Goal: Find specific page/section: Find specific page/section

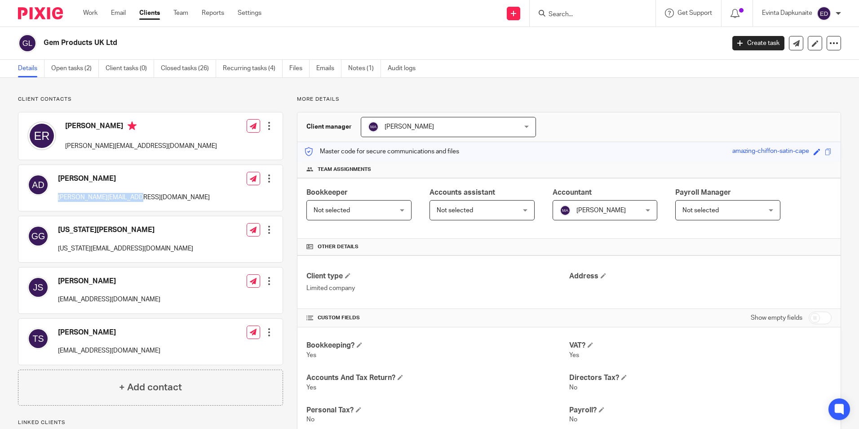
drag, startPoint x: 58, startPoint y: 199, endPoint x: 136, endPoint y: 197, distance: 78.2
click at [136, 197] on div "[PERSON_NAME] [PERSON_NAME][EMAIL_ADDRESS][DOMAIN_NAME] Edit contact Create cli…" at bounding box center [150, 188] width 264 height 46
drag, startPoint x: 136, startPoint y: 197, endPoint x: 124, endPoint y: 198, distance: 12.2
copy p "andrewd@kingroup.com.au"
click at [191, 98] on p "Client contacts" at bounding box center [150, 99] width 265 height 7
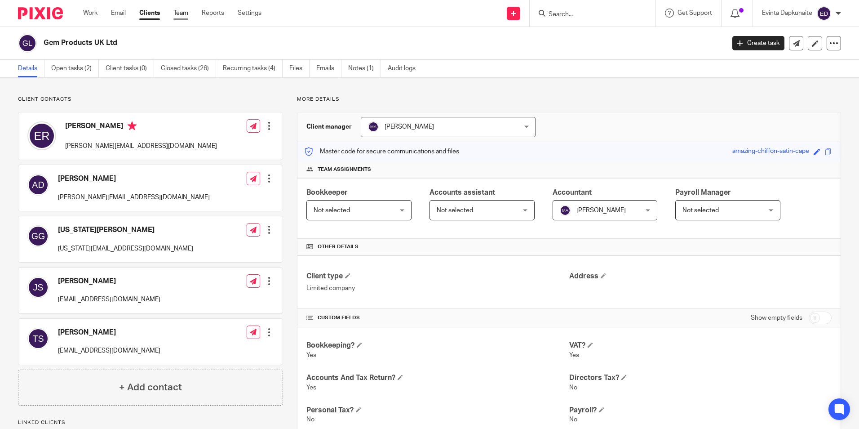
click at [184, 9] on div "Work Email Clients Team Reports Settings Work Email Clients Team Reports Settin…" at bounding box center [174, 13] width 201 height 27
click at [180, 11] on link "Team" at bounding box center [181, 13] width 15 height 9
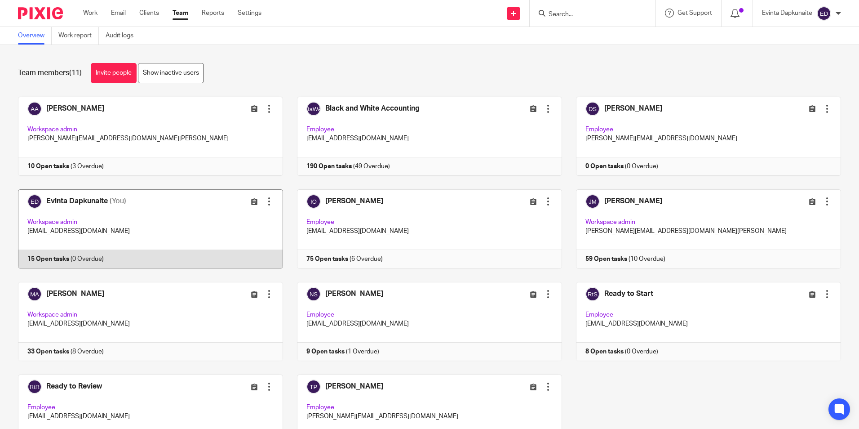
click at [149, 230] on link at bounding box center [143, 228] width 279 height 79
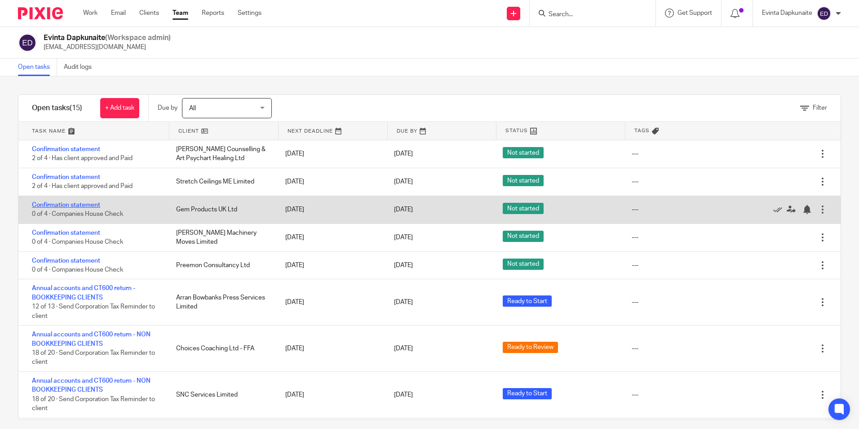
click at [89, 204] on link "Confirmation statement" at bounding box center [66, 205] width 68 height 6
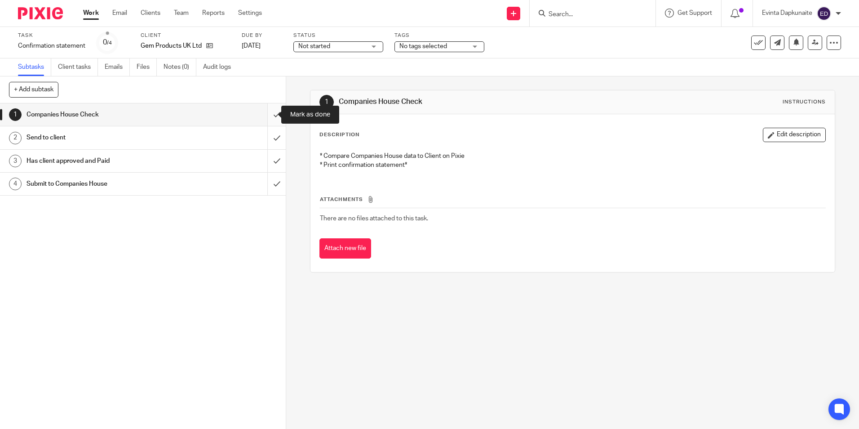
click at [271, 117] on input "submit" at bounding box center [143, 114] width 286 height 22
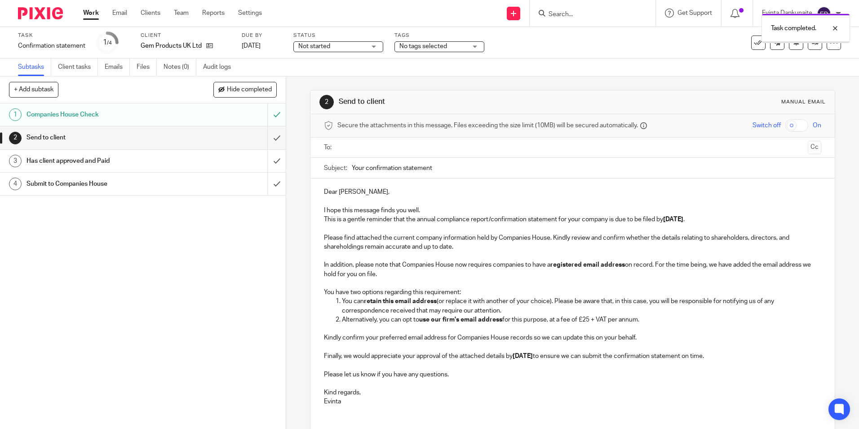
click at [268, 136] on input "submit" at bounding box center [143, 137] width 286 height 22
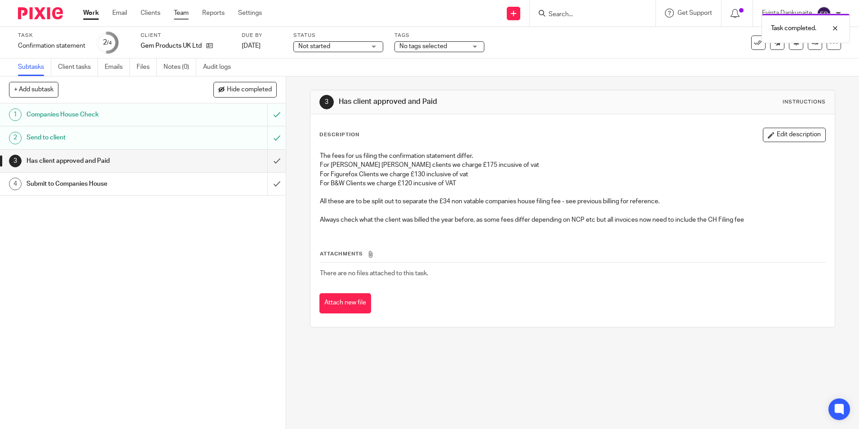
click at [184, 12] on link "Team" at bounding box center [181, 13] width 15 height 9
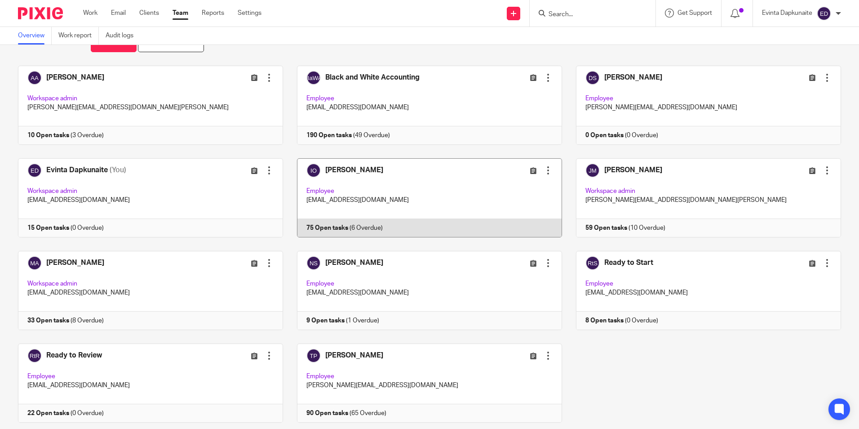
scroll to position [45, 0]
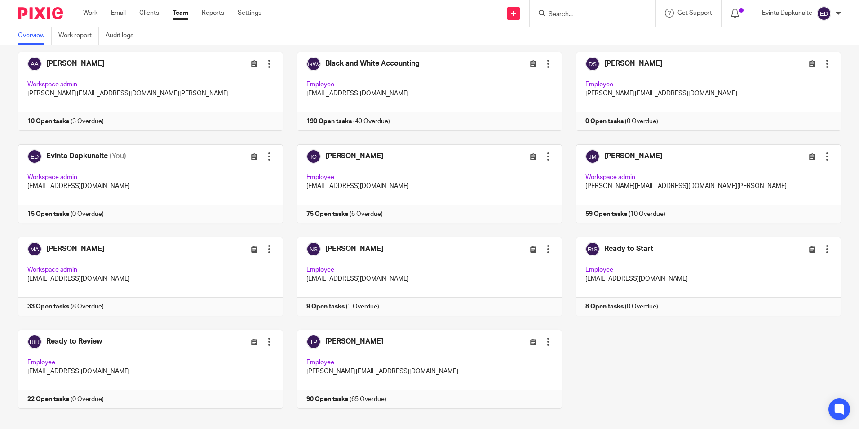
click at [620, 334] on div "Adam Abdulla Edit user Transfer Deactivate user Workspace admin adam@blackandwh…" at bounding box center [422, 237] width 837 height 370
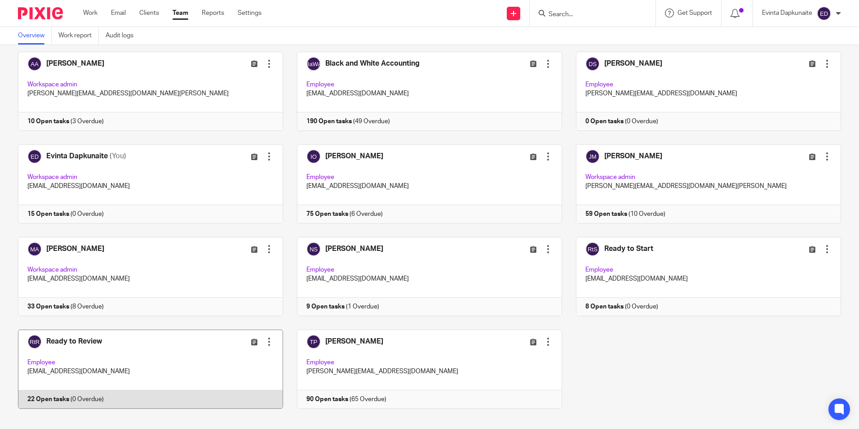
click at [115, 376] on link at bounding box center [143, 368] width 279 height 79
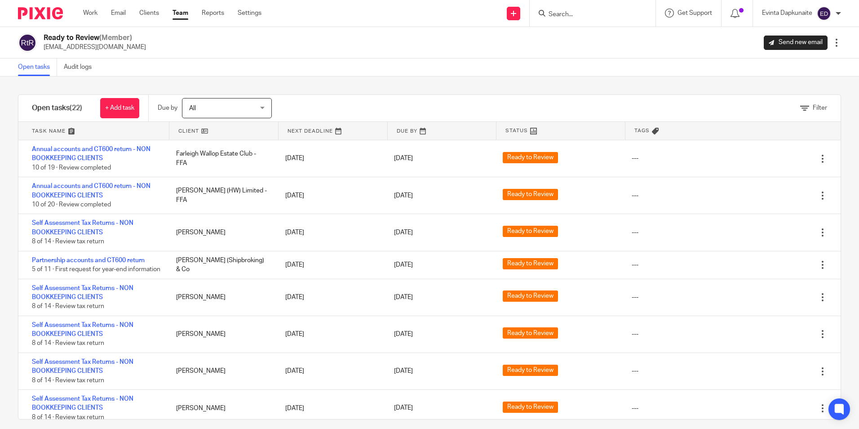
click at [583, 7] on div at bounding box center [593, 13] width 126 height 27
click at [594, 19] on form at bounding box center [596, 13] width 96 height 11
click at [580, 17] on input "Search" at bounding box center [588, 15] width 81 height 8
type input "jaon fer"
click at [572, 32] on link at bounding box center [629, 38] width 166 height 21
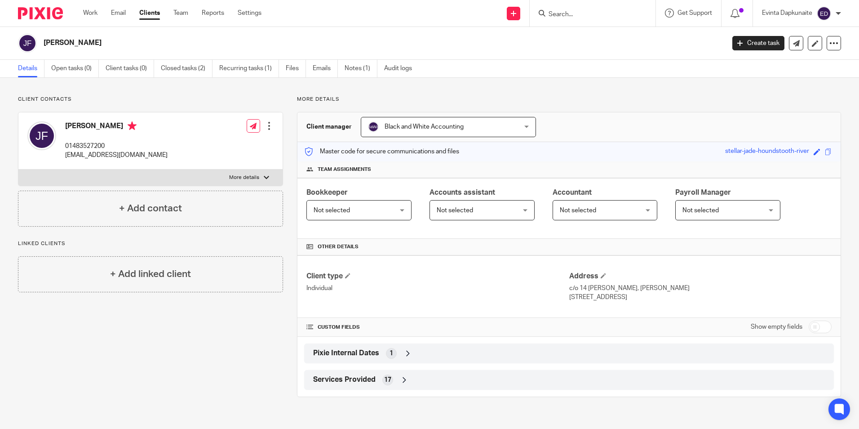
click at [566, 15] on input "Search" at bounding box center [588, 15] width 81 height 8
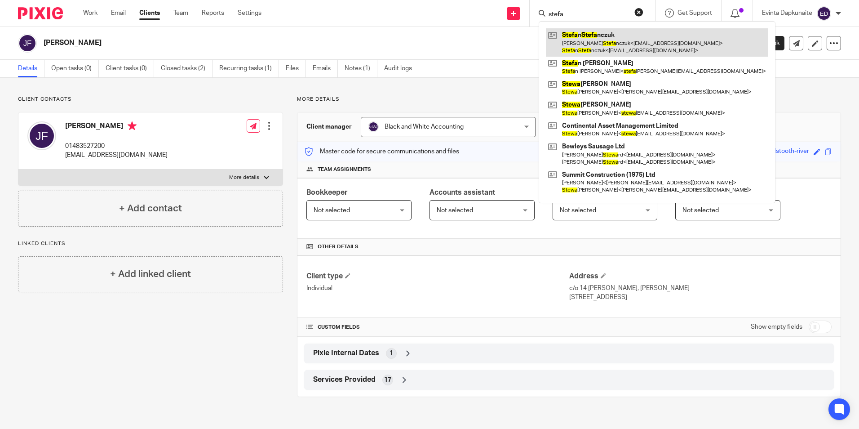
type input "stefa"
click at [587, 32] on link at bounding box center [657, 42] width 223 height 28
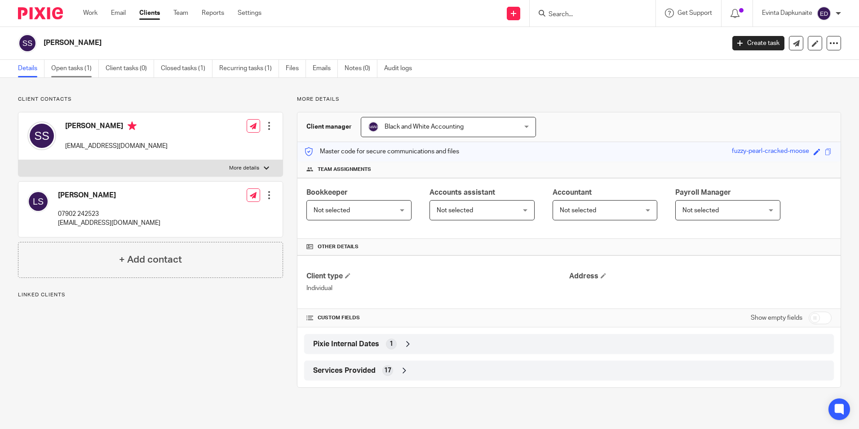
click at [87, 74] on link "Open tasks (1)" at bounding box center [75, 69] width 48 height 18
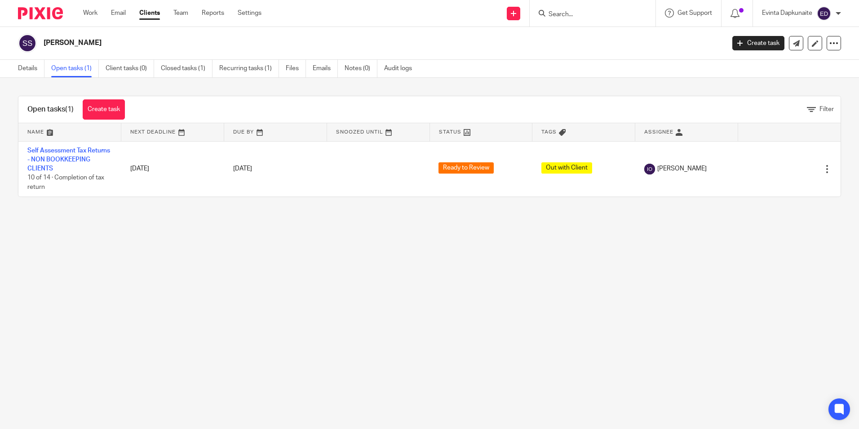
click at [592, 11] on input "Search" at bounding box center [588, 15] width 81 height 8
click at [577, 10] on form at bounding box center [596, 13] width 96 height 11
click at [575, 12] on input "Search" at bounding box center [588, 15] width 81 height 8
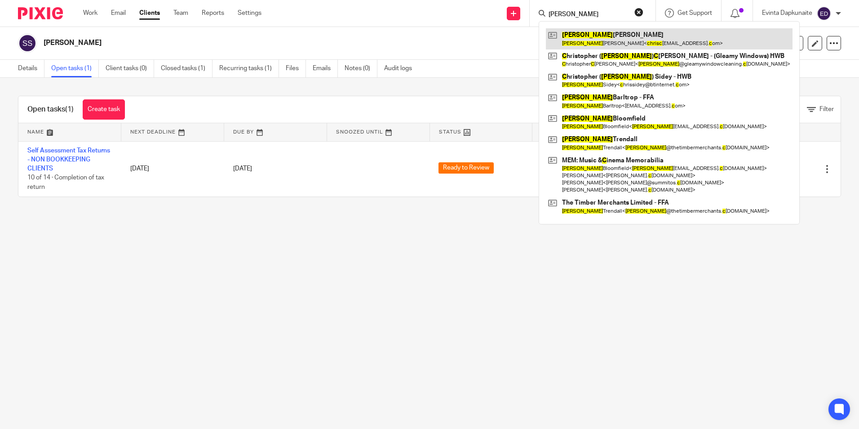
type input "chris c"
click at [574, 33] on link at bounding box center [669, 38] width 247 height 21
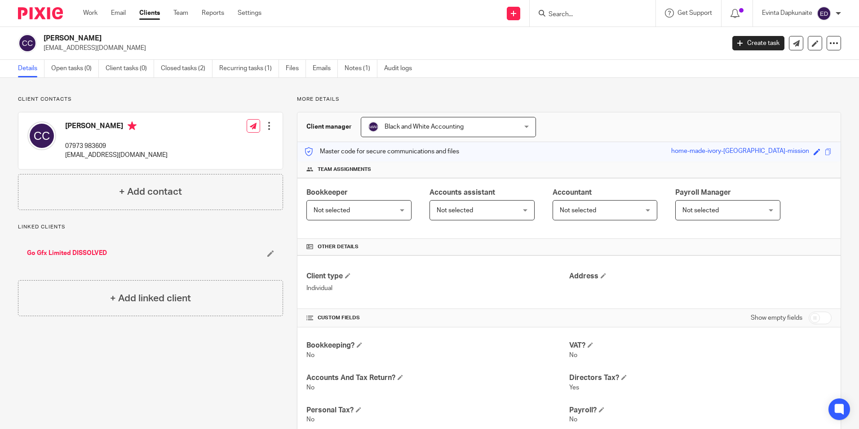
click at [558, 11] on input "Search" at bounding box center [588, 15] width 81 height 8
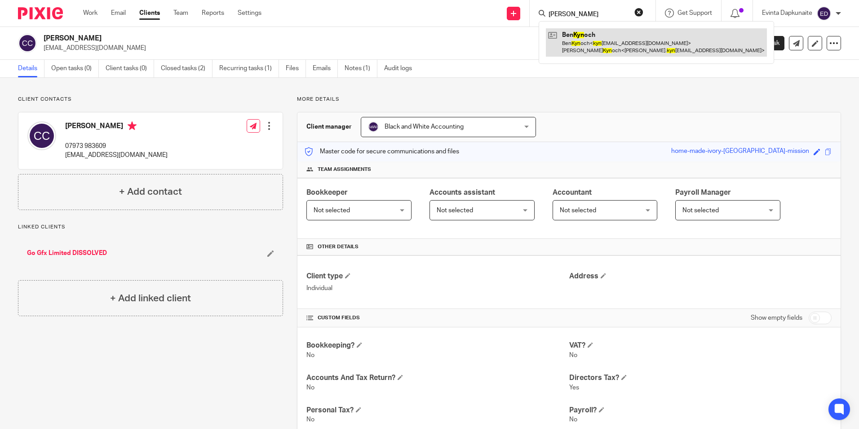
type input "ben kyn"
click at [584, 33] on link at bounding box center [656, 42] width 221 height 28
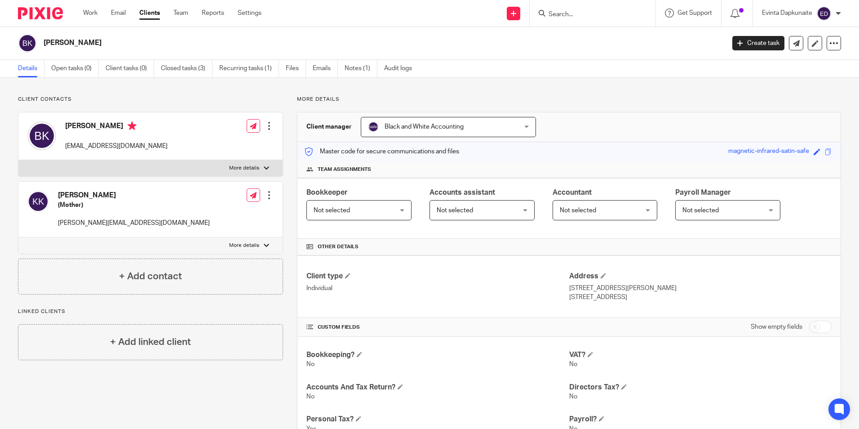
click at [583, 15] on input "Search" at bounding box center [588, 15] width 81 height 8
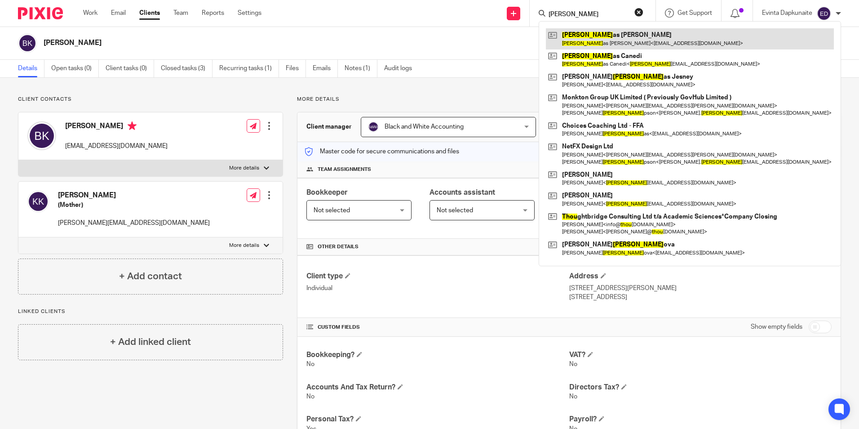
type input "thom"
click at [565, 34] on link at bounding box center [690, 38] width 288 height 21
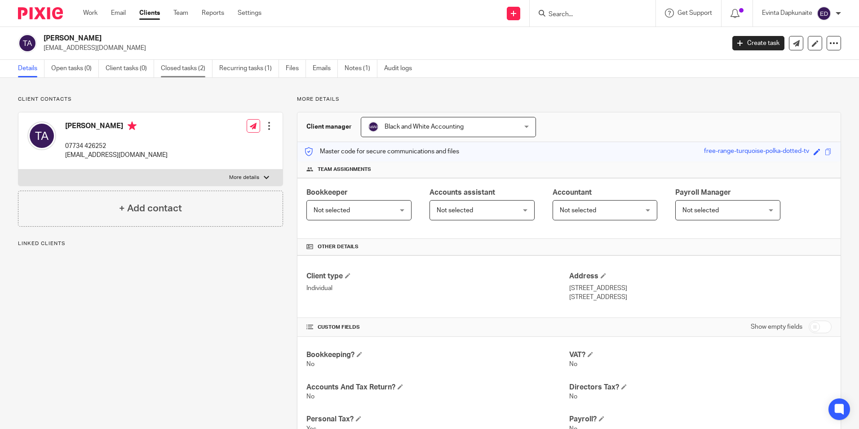
click at [186, 64] on link "Closed tasks (2)" at bounding box center [187, 69] width 52 height 18
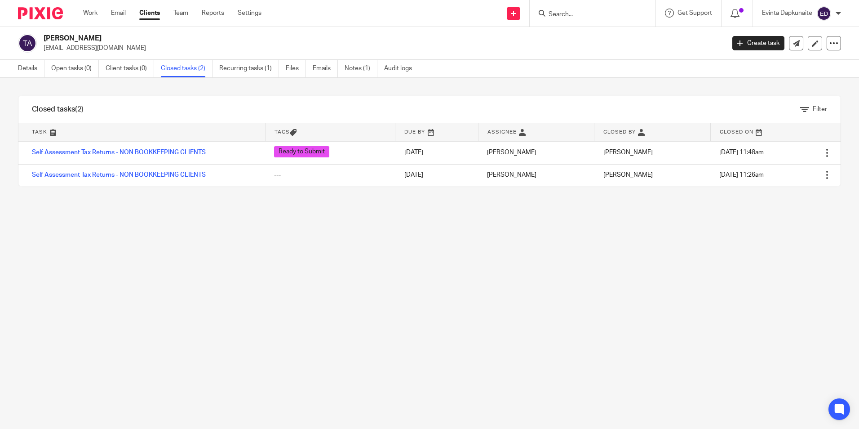
click at [570, 18] on input "Search" at bounding box center [588, 15] width 81 height 8
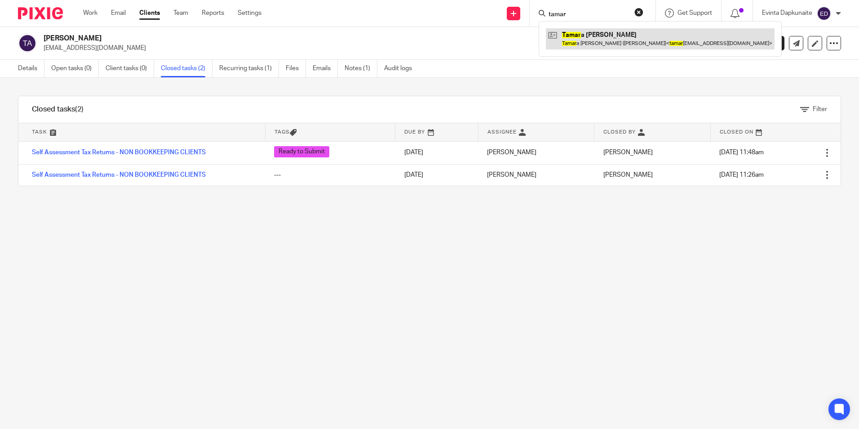
type input "tamar"
click at [559, 35] on link at bounding box center [660, 38] width 229 height 21
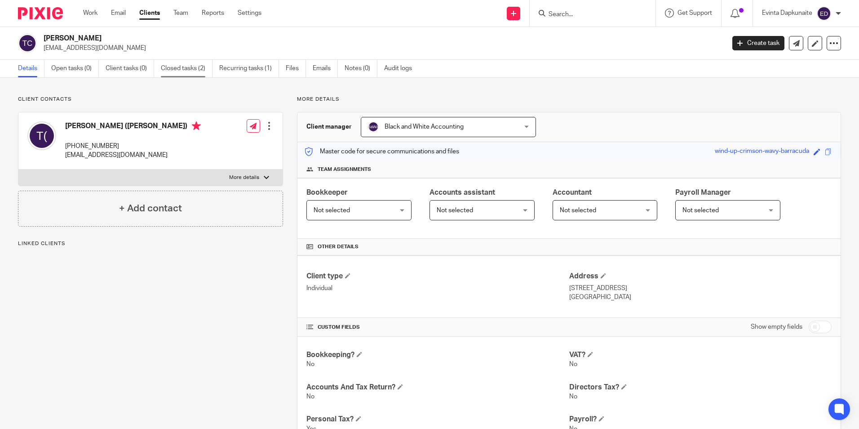
click at [174, 68] on link "Closed tasks (2)" at bounding box center [187, 69] width 52 height 18
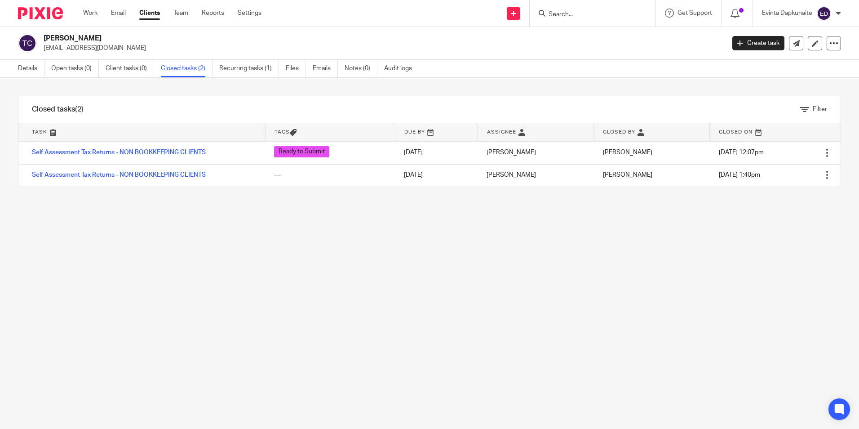
click at [570, 12] on input "Search" at bounding box center [588, 15] width 81 height 8
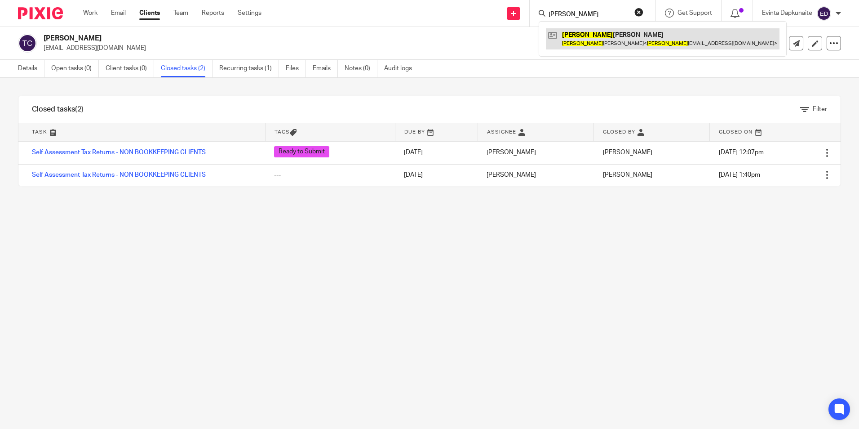
type input "[PERSON_NAME]"
click at [578, 37] on link at bounding box center [663, 38] width 234 height 21
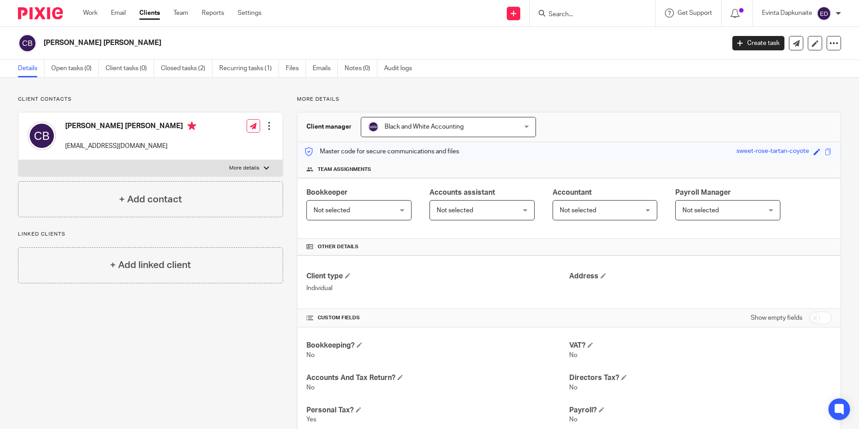
click at [558, 13] on input "Search" at bounding box center [588, 15] width 81 height 8
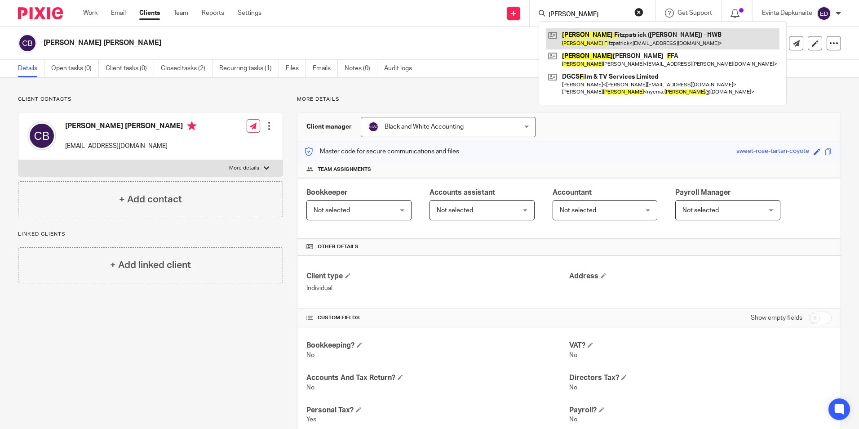
type input "[PERSON_NAME]"
click at [570, 30] on link at bounding box center [663, 38] width 234 height 21
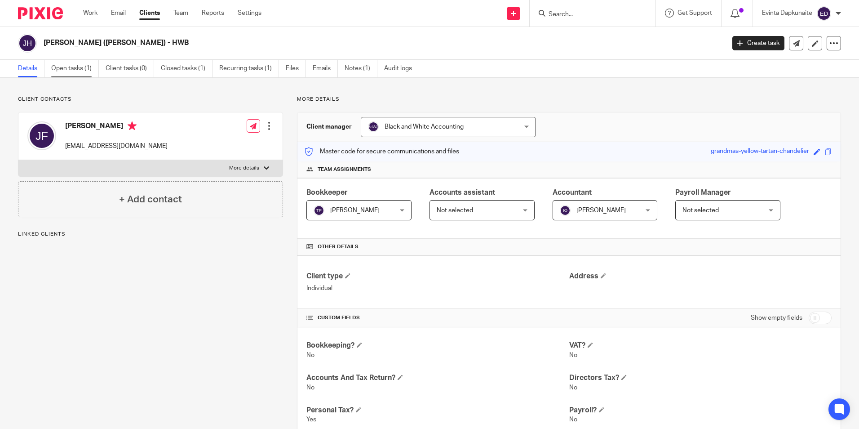
click at [94, 70] on link "Open tasks (1)" at bounding box center [75, 69] width 48 height 18
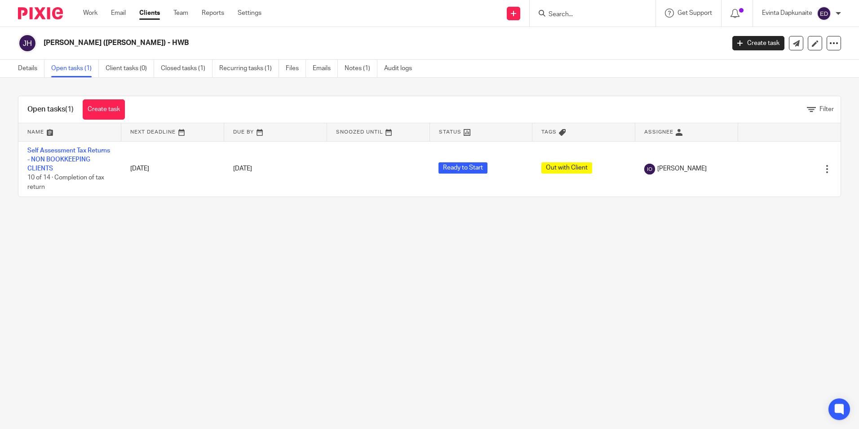
click at [564, 13] on input "Search" at bounding box center [588, 15] width 81 height 8
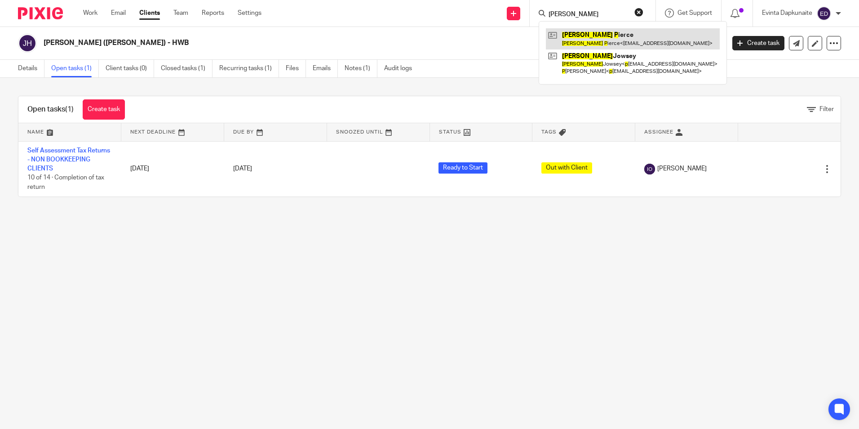
type input "gary p"
click at [575, 31] on link at bounding box center [633, 38] width 174 height 21
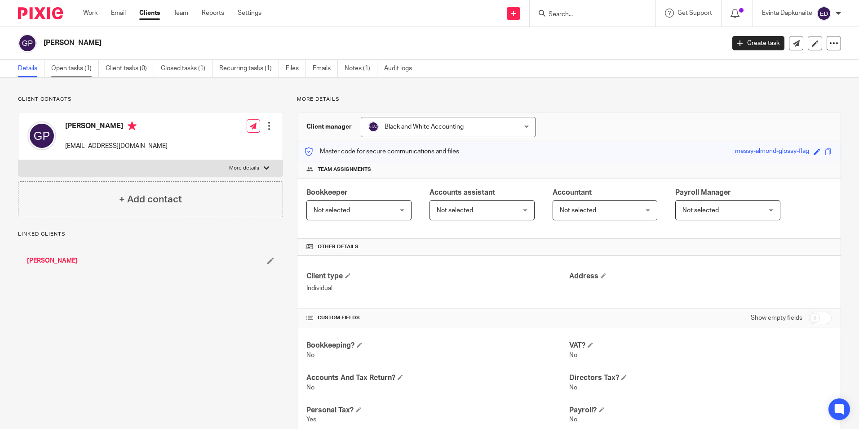
click at [72, 68] on link "Open tasks (1)" at bounding box center [75, 69] width 48 height 18
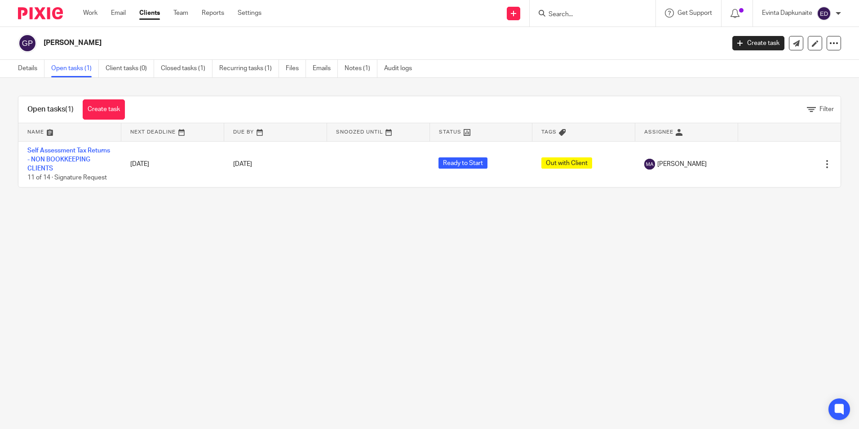
click at [592, 13] on input "Search" at bounding box center [588, 15] width 81 height 8
type input "sharon an"
click at [583, 40] on link at bounding box center [630, 38] width 168 height 21
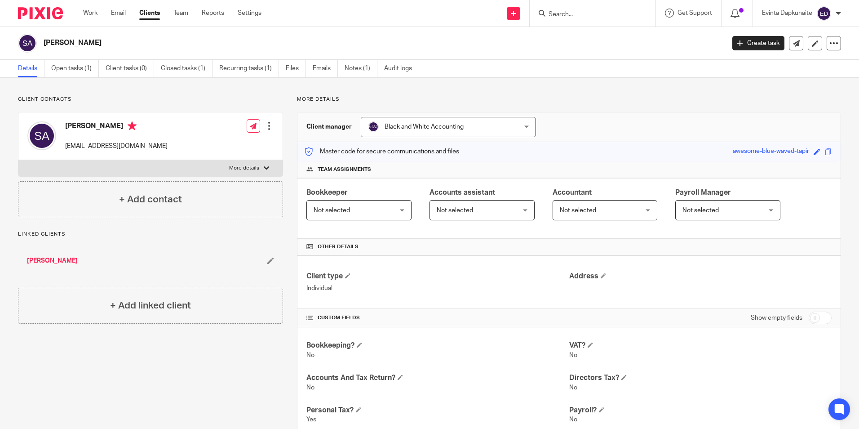
click at [580, 12] on input "Search" at bounding box center [588, 15] width 81 height 8
type input "oct"
click at [570, 33] on link at bounding box center [630, 38] width 169 height 21
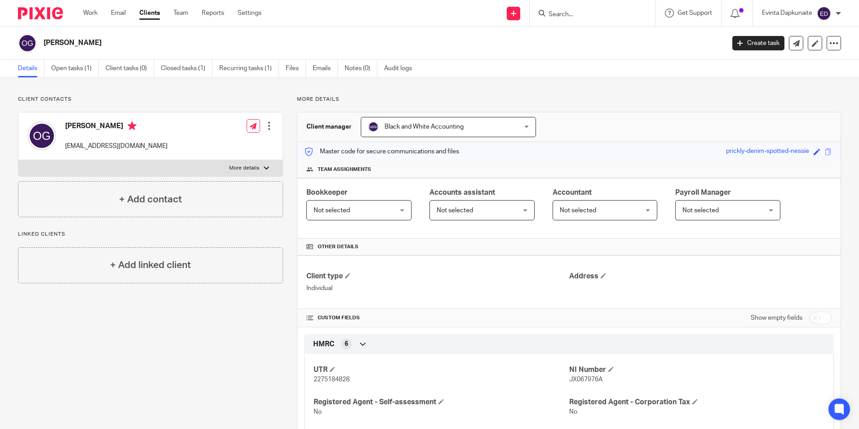
click at [566, 16] on input "Search" at bounding box center [588, 15] width 81 height 8
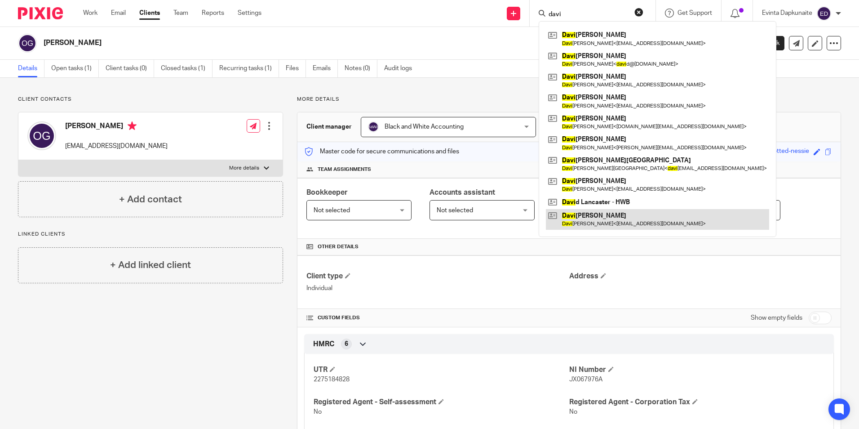
type input "davi"
click at [577, 217] on link at bounding box center [657, 219] width 223 height 21
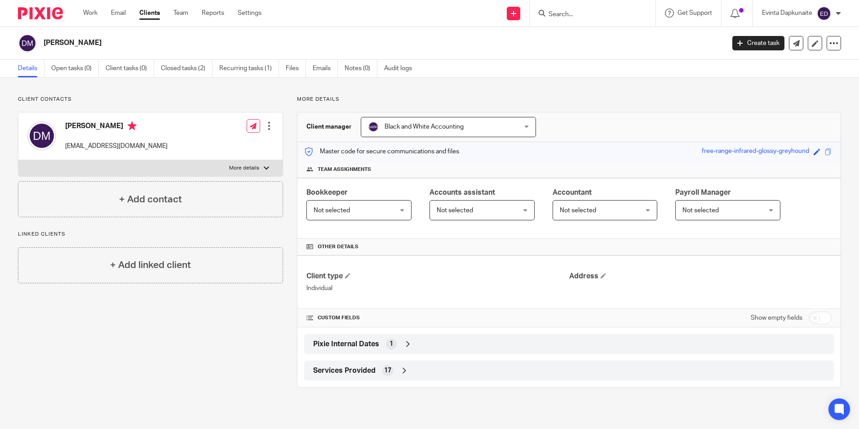
click at [577, 18] on input "Search" at bounding box center [588, 15] width 81 height 8
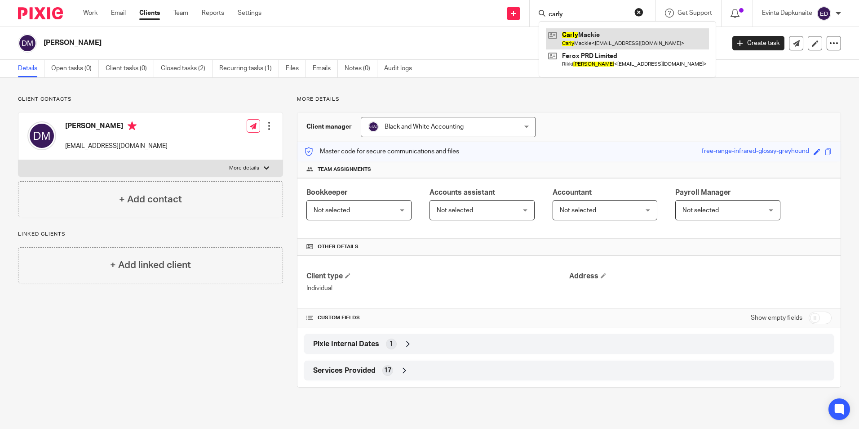
type input "carly"
click at [570, 36] on link at bounding box center [627, 38] width 163 height 21
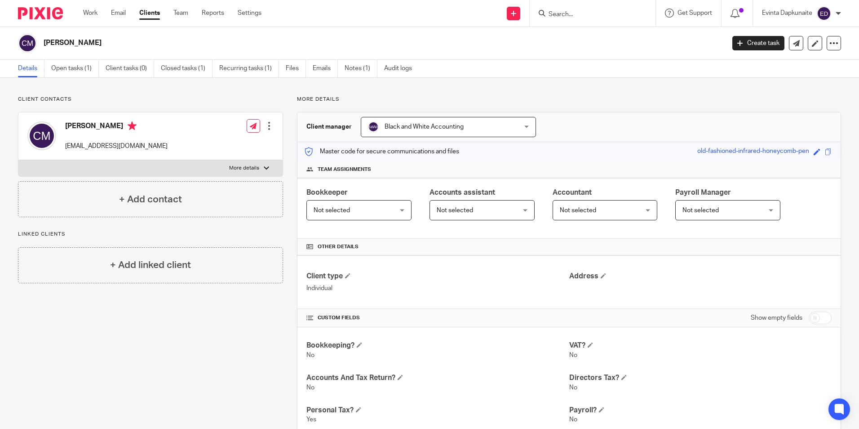
click at [550, 16] on input "Search" at bounding box center [588, 15] width 81 height 8
click at [591, 13] on input "Search" at bounding box center [588, 15] width 81 height 8
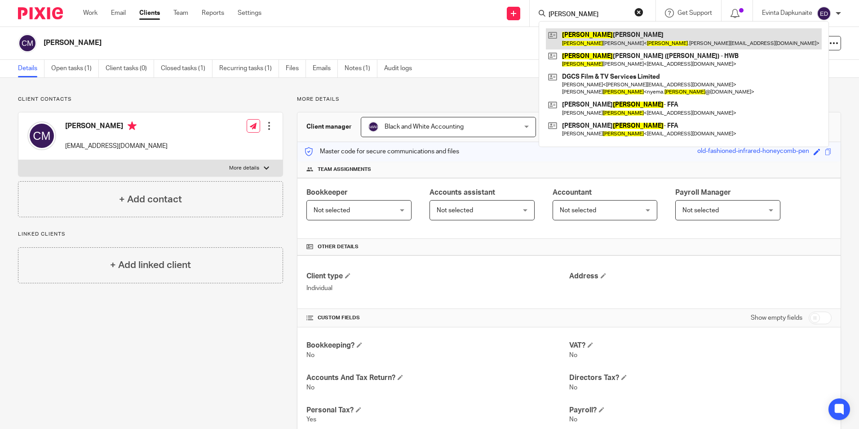
type input "[PERSON_NAME]"
click at [577, 34] on link at bounding box center [684, 38] width 276 height 21
click at [579, 35] on link at bounding box center [684, 38] width 276 height 21
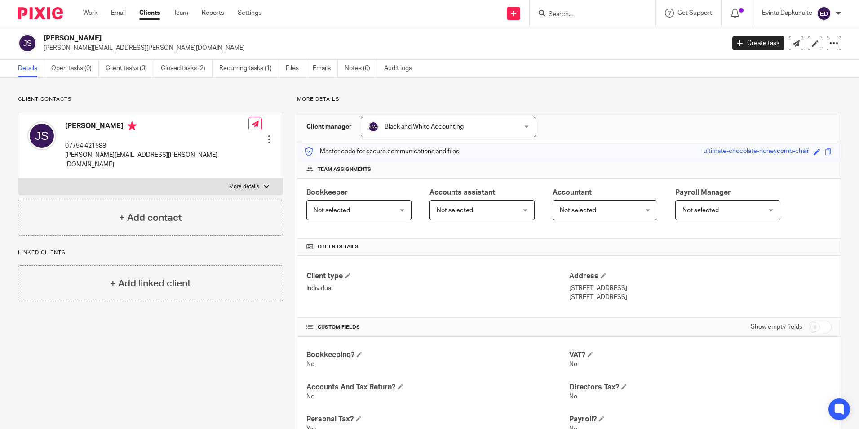
drag, startPoint x: 573, startPoint y: 19, endPoint x: 570, endPoint y: 15, distance: 5.5
click at [572, 19] on div at bounding box center [593, 13] width 126 height 27
click at [570, 14] on input "Search" at bounding box center [588, 15] width 81 height 8
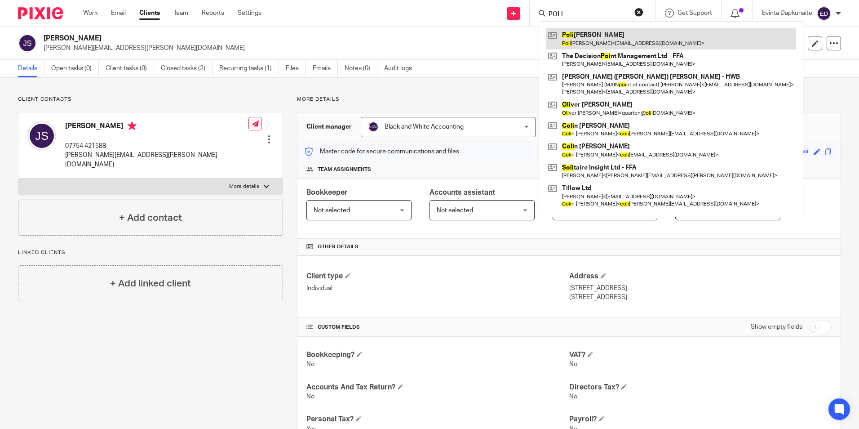
type input "POLI"
click at [576, 31] on link at bounding box center [671, 38] width 250 height 21
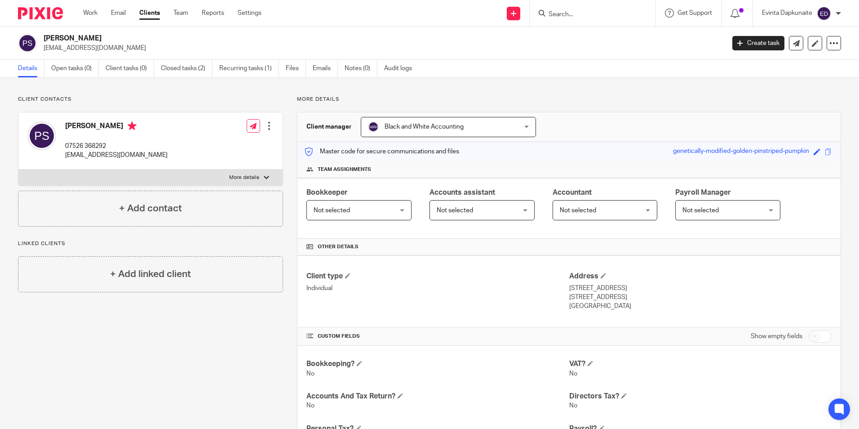
click at [558, 14] on input "Search" at bounding box center [588, 15] width 81 height 8
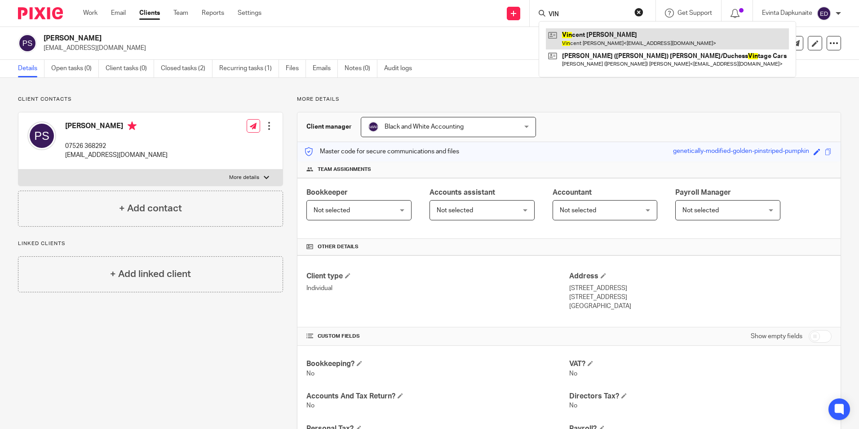
type input "VIN"
click at [608, 33] on link at bounding box center [667, 38] width 243 height 21
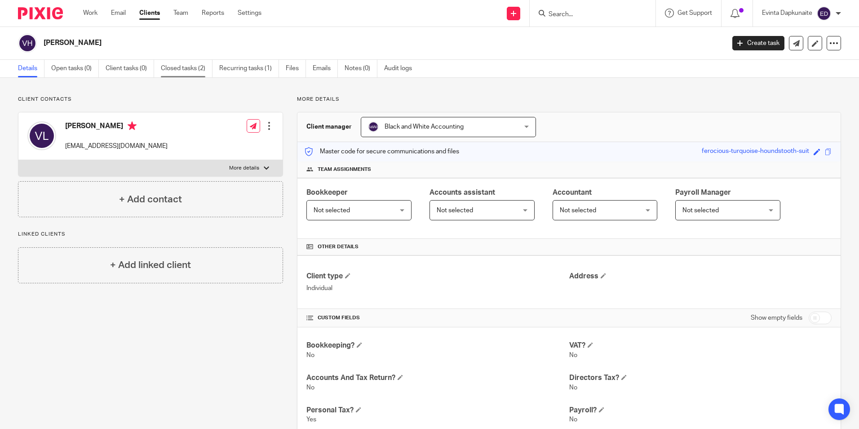
click at [190, 62] on link "Closed tasks (2)" at bounding box center [187, 69] width 52 height 18
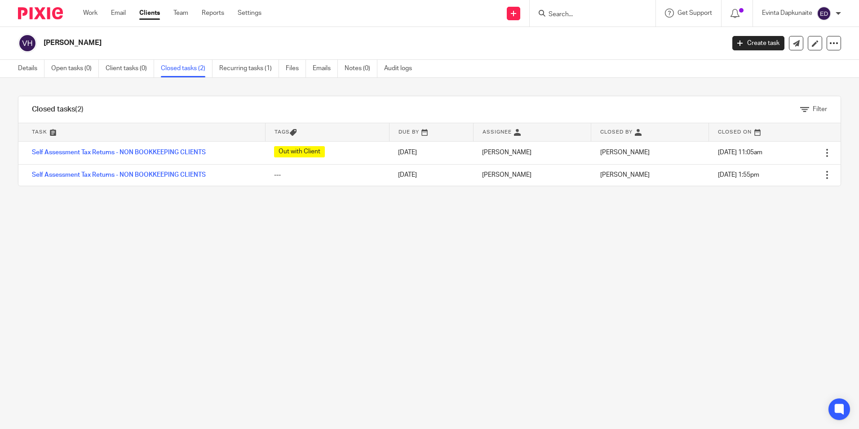
click at [611, 13] on input "Search" at bounding box center [588, 15] width 81 height 8
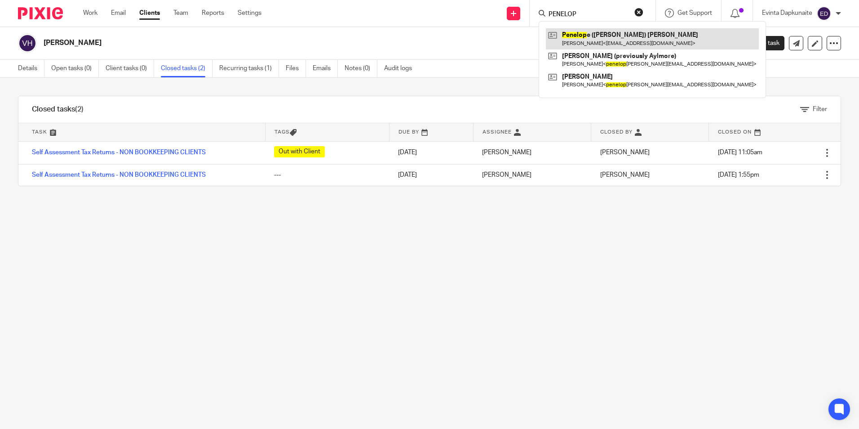
type input "PENELOP"
click at [596, 32] on link at bounding box center [652, 38] width 213 height 21
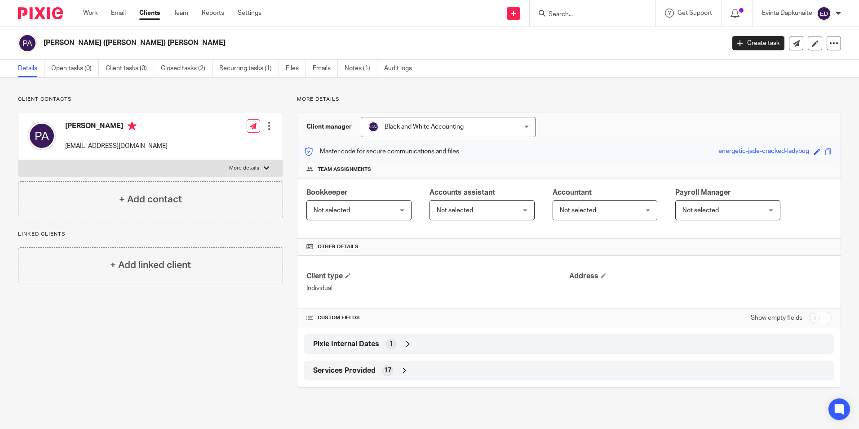
click at [575, 11] on input "Search" at bounding box center [588, 15] width 81 height 8
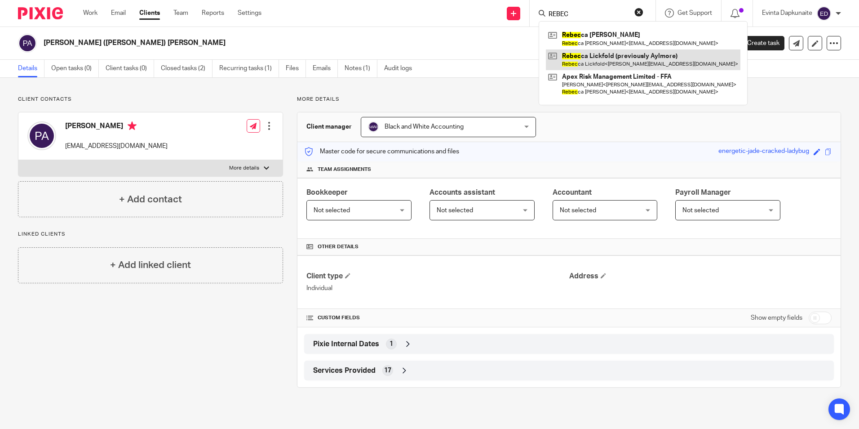
type input "REBEC"
click at [585, 53] on link at bounding box center [643, 59] width 195 height 21
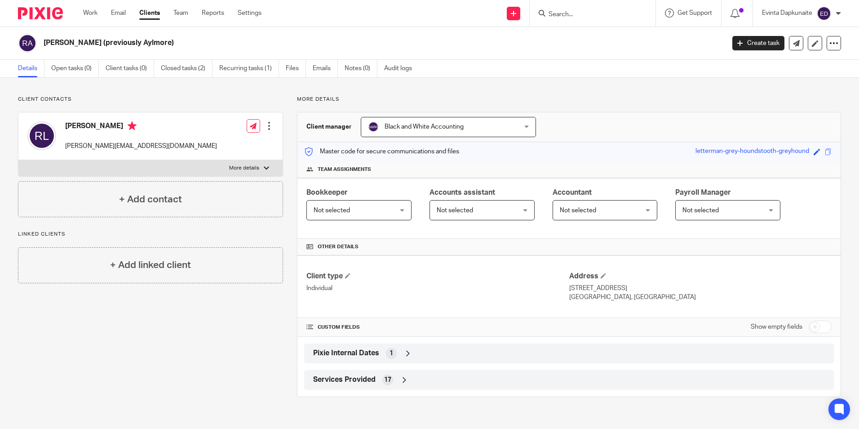
click at [543, 9] on div at bounding box center [591, 13] width 105 height 11
click at [556, 13] on input "Search" at bounding box center [588, 15] width 81 height 8
type input "VIV"
click at [580, 36] on link at bounding box center [626, 38] width 160 height 21
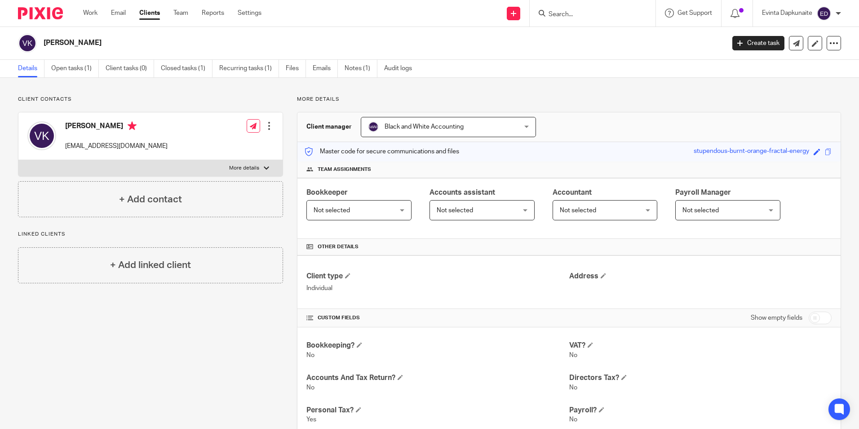
click at [581, 14] on input "Search" at bounding box center [588, 15] width 81 height 8
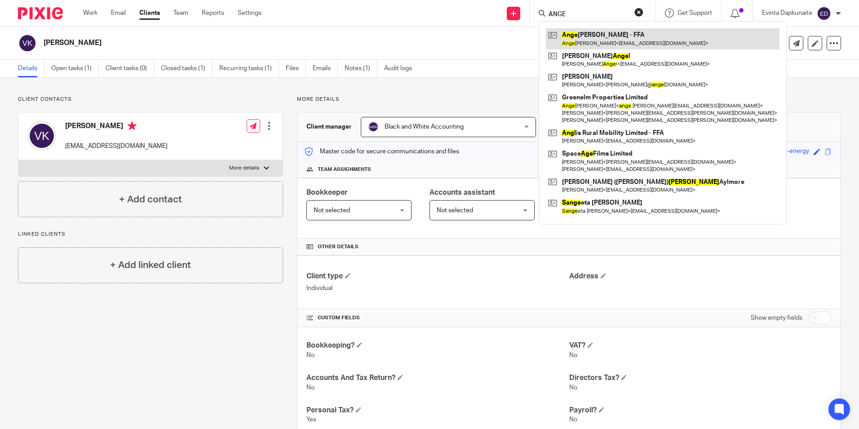
type input "ANGE"
click at [587, 33] on link at bounding box center [663, 38] width 234 height 21
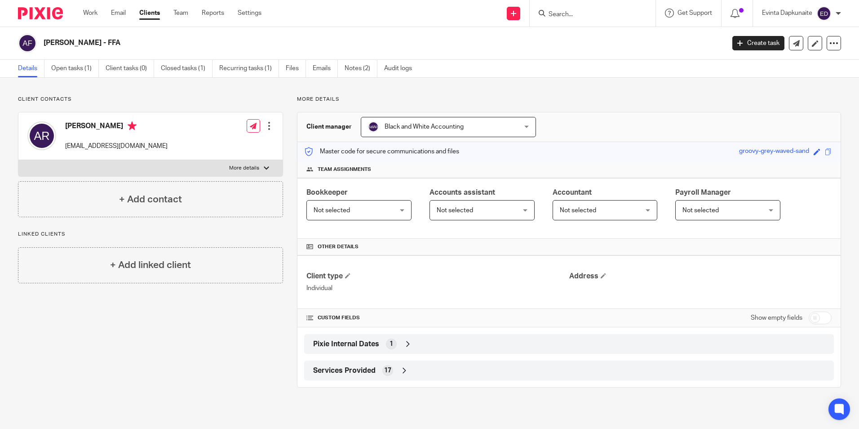
click at [578, 17] on input "Search" at bounding box center [588, 15] width 81 height 8
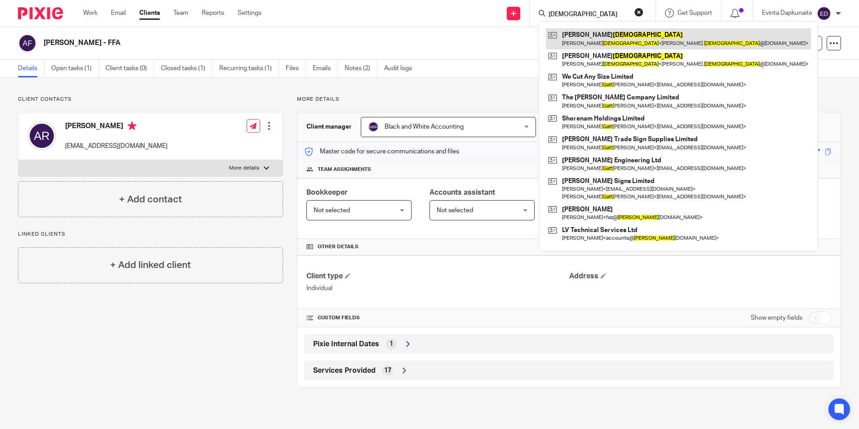
type input "[DEMOGRAPHIC_DATA]"
click at [582, 33] on link at bounding box center [678, 38] width 265 height 21
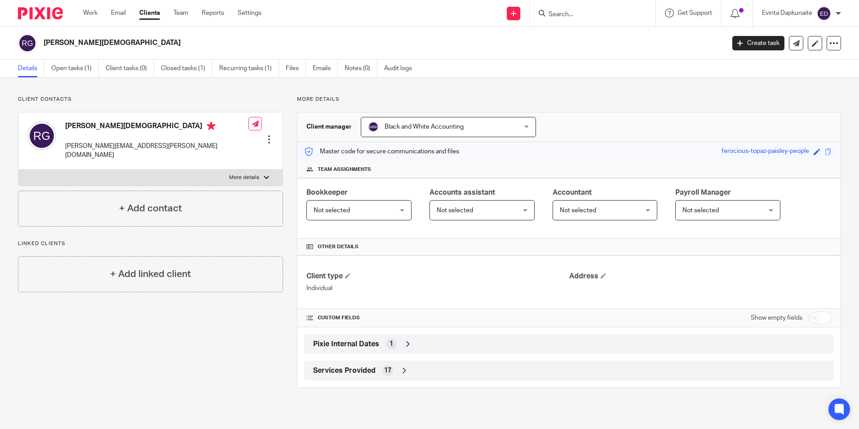
click at [576, 18] on input "Search" at bounding box center [588, 15] width 81 height 8
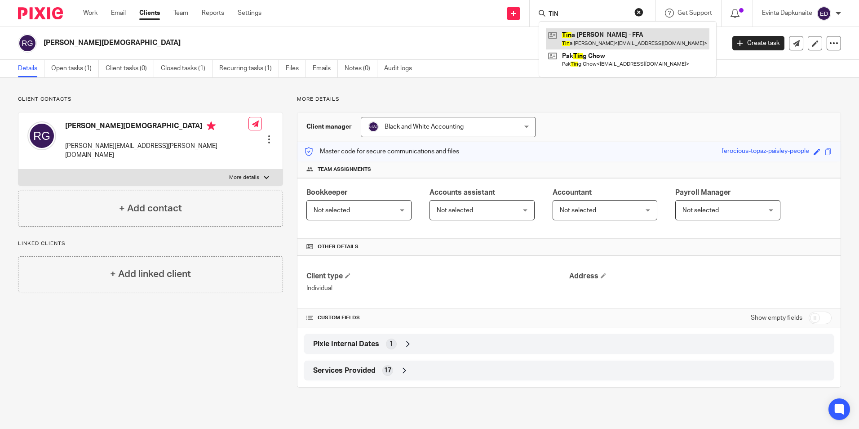
type input "TIN"
click at [568, 33] on link at bounding box center [628, 38] width 164 height 21
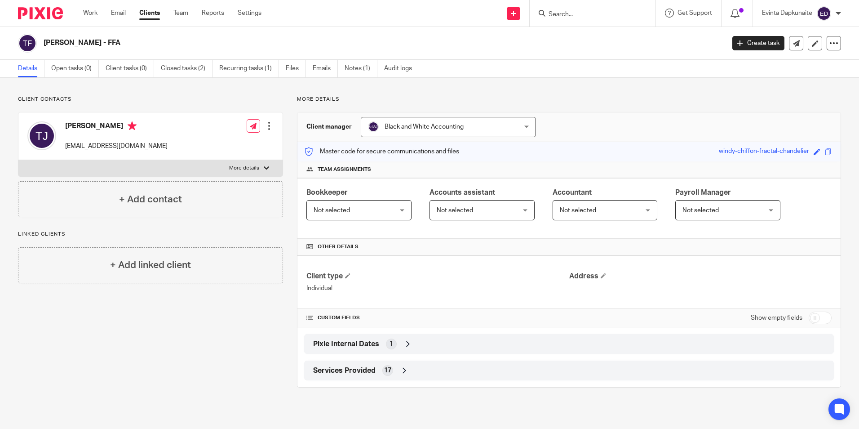
click at [568, 11] on input "Search" at bounding box center [588, 15] width 81 height 8
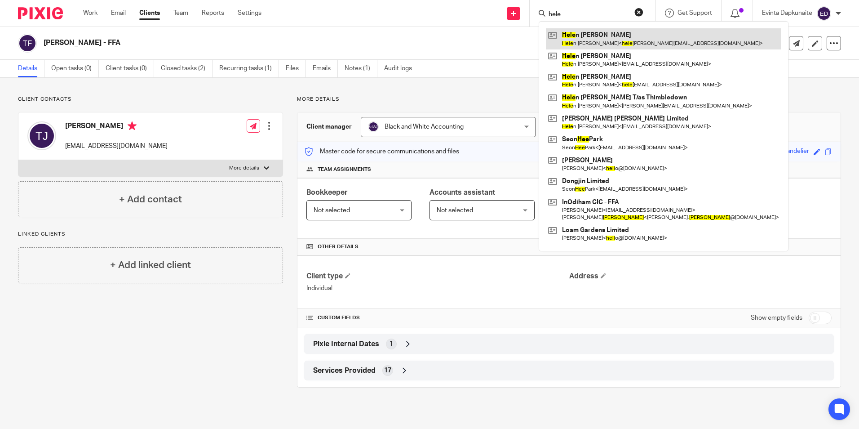
type input "hele"
click at [579, 34] on link at bounding box center [664, 38] width 236 height 21
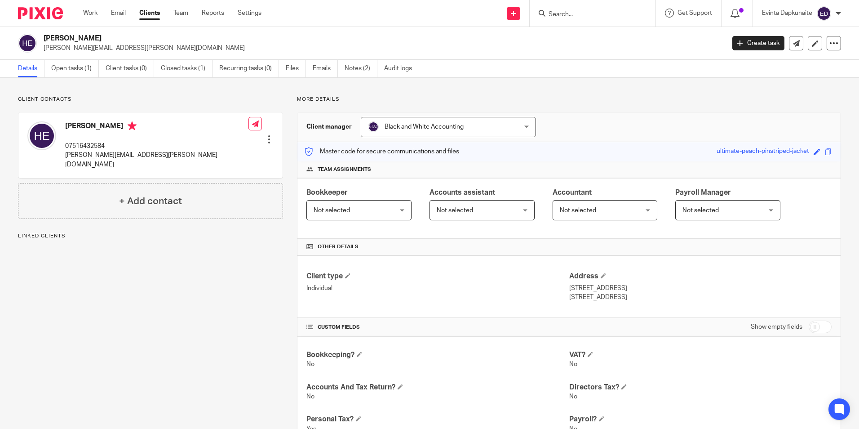
click at [584, 13] on input "Search" at bounding box center [588, 15] width 81 height 8
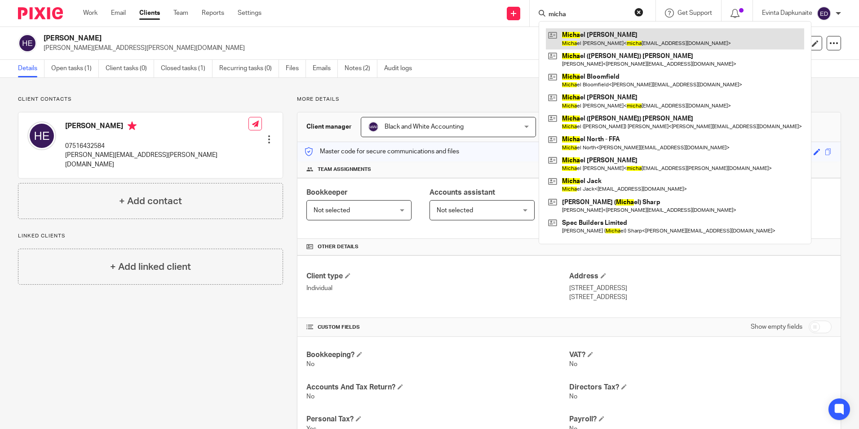
type input "micha"
click at [594, 36] on link at bounding box center [675, 38] width 258 height 21
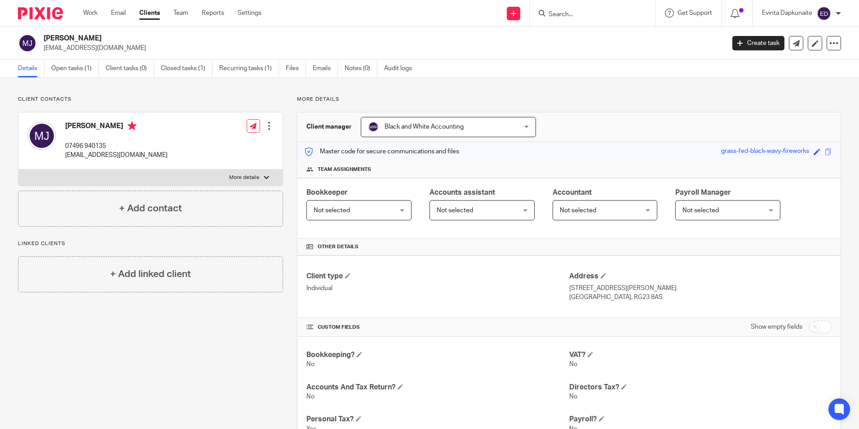
click at [592, 17] on input "Search" at bounding box center [588, 15] width 81 height 8
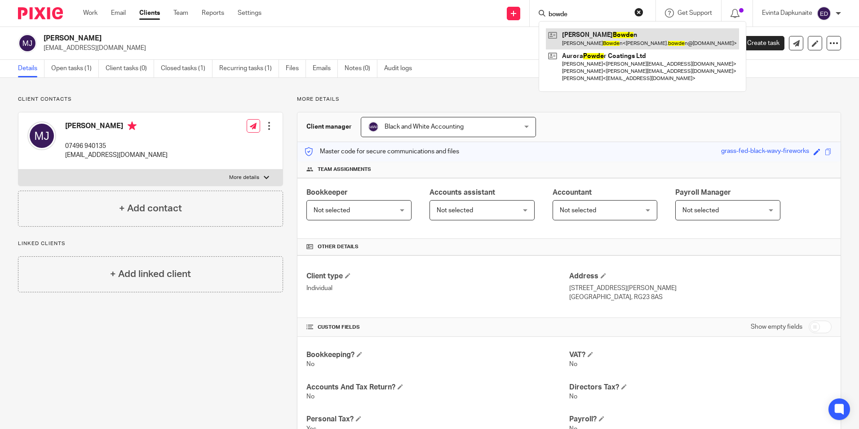
type input "bowde"
click at [577, 34] on link at bounding box center [642, 38] width 193 height 21
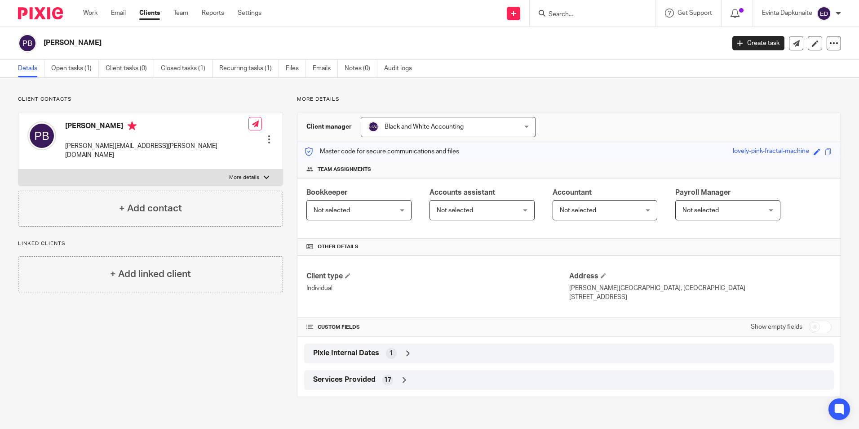
click at [564, 14] on input "Search" at bounding box center [588, 15] width 81 height 8
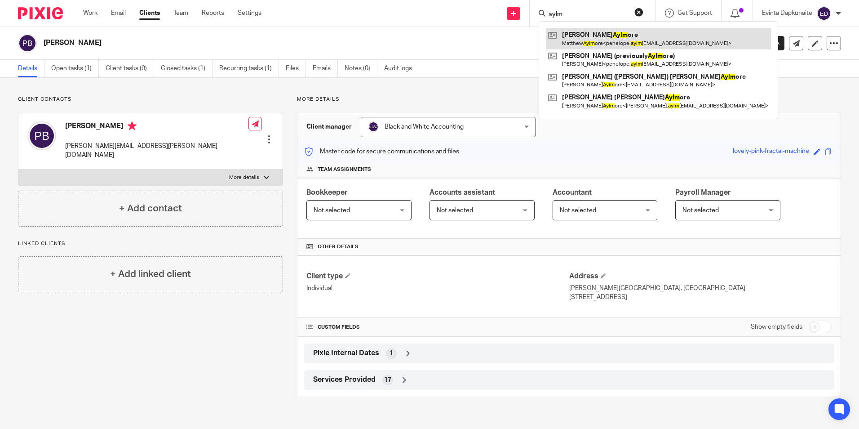
type input "aylm"
click at [600, 33] on link at bounding box center [658, 38] width 225 height 21
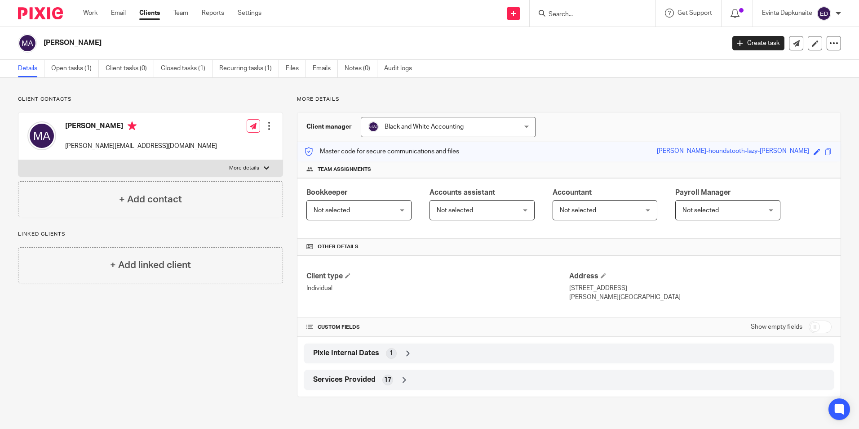
click at [553, 11] on input "Search" at bounding box center [588, 15] width 81 height 8
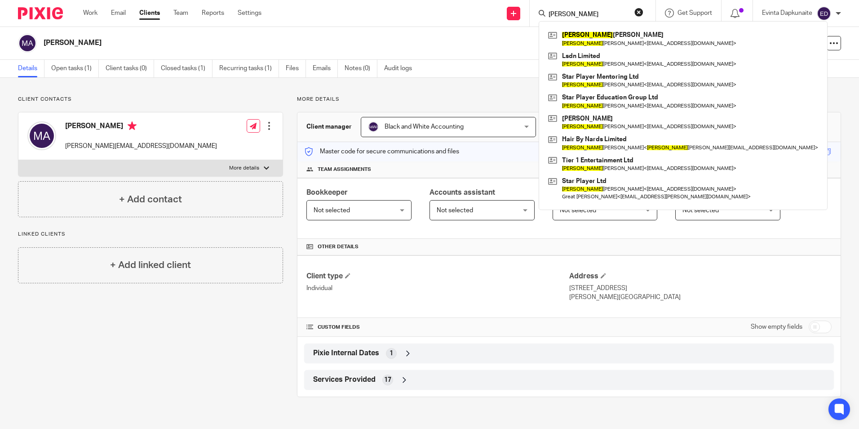
type input "diop"
click at [635, 11] on button "reset" at bounding box center [639, 12] width 9 height 9
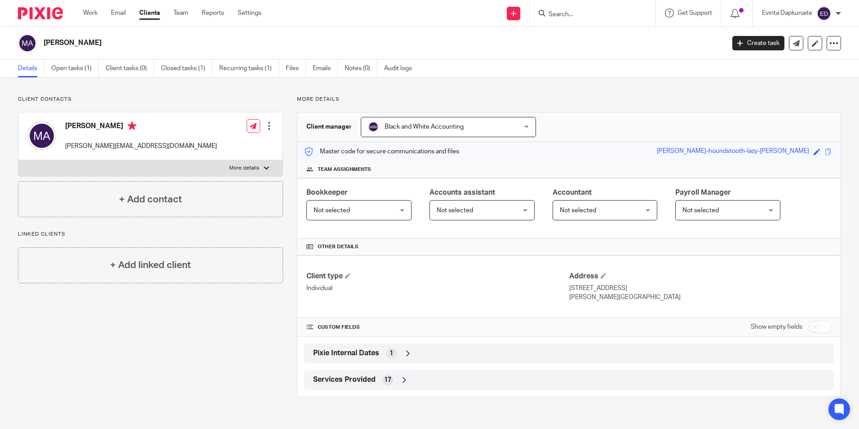
click at [596, 12] on input "Search" at bounding box center [588, 15] width 81 height 8
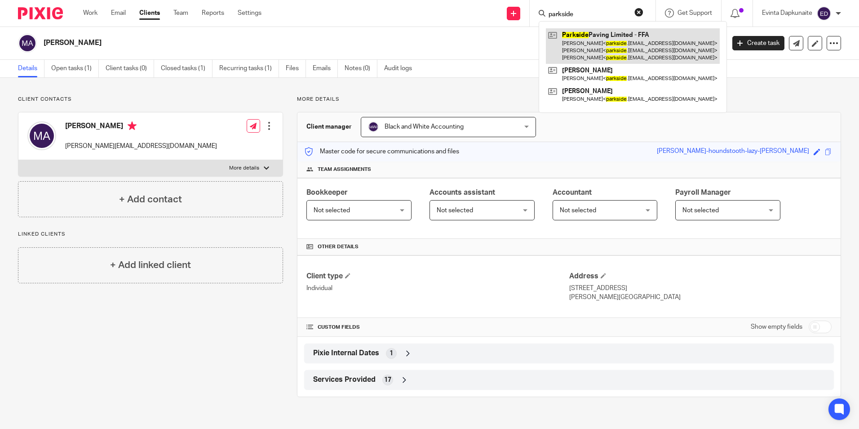
type input "parkside"
click at [582, 37] on link at bounding box center [633, 46] width 174 height 36
click at [591, 31] on link at bounding box center [633, 46] width 174 height 36
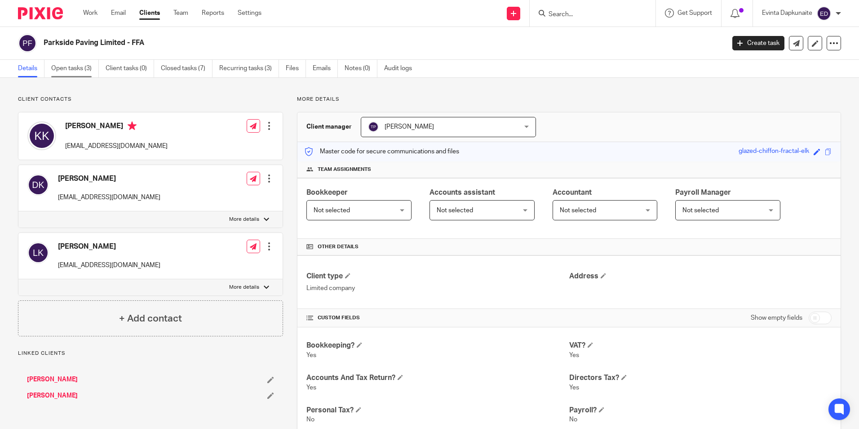
click at [81, 70] on link "Open tasks (3)" at bounding box center [75, 69] width 48 height 18
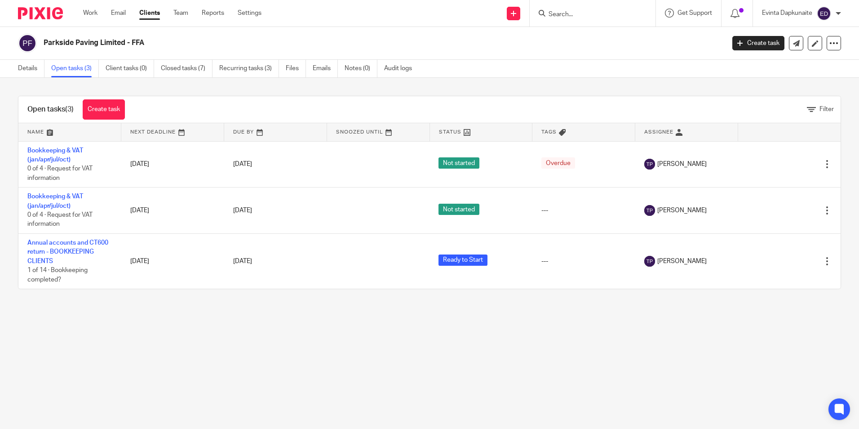
click at [578, 11] on input "Search" at bounding box center [588, 15] width 81 height 8
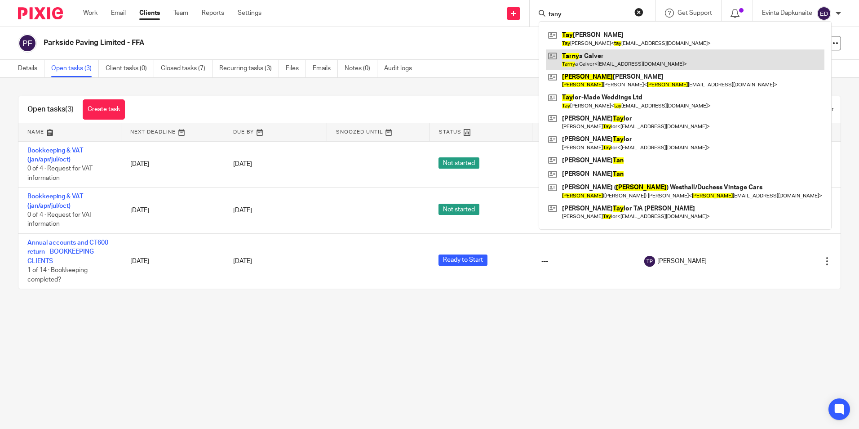
type input "tany"
click at [576, 58] on link at bounding box center [685, 59] width 279 height 21
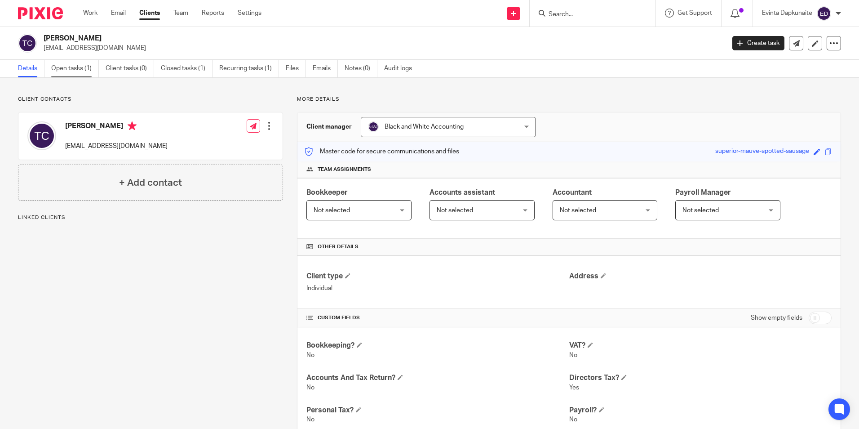
click at [70, 67] on link "Open tasks (1)" at bounding box center [75, 69] width 48 height 18
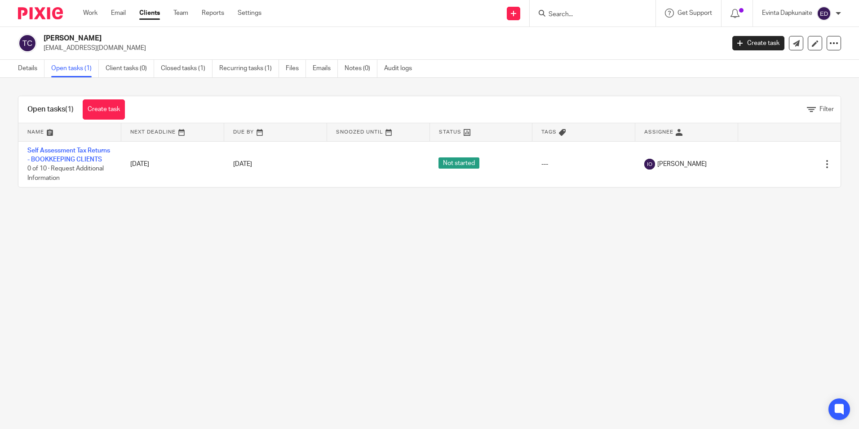
click at [586, 18] on input "Search" at bounding box center [588, 15] width 81 height 8
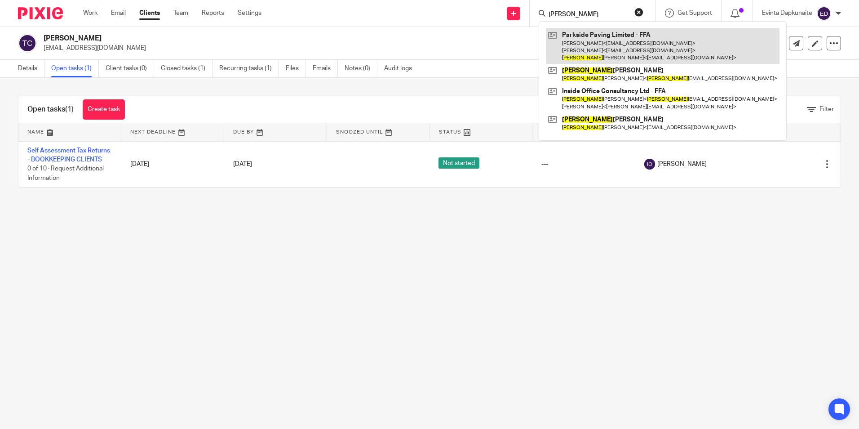
type input "[PERSON_NAME]"
click at [569, 31] on link at bounding box center [663, 46] width 234 height 36
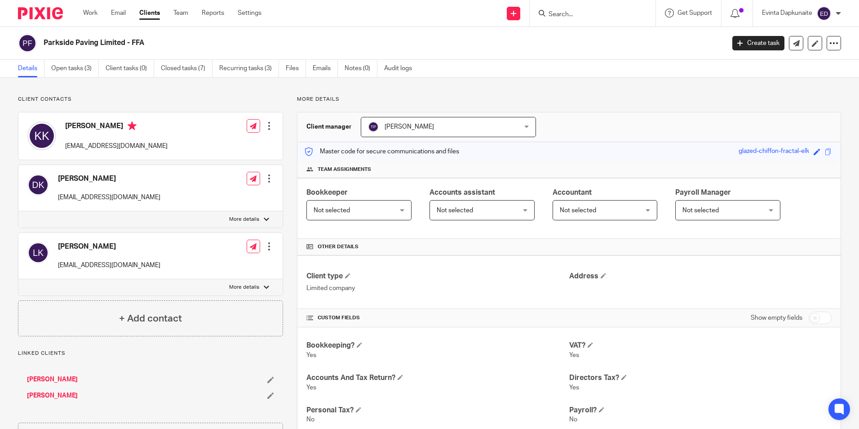
click at [598, 14] on input "Search" at bounding box center [588, 15] width 81 height 8
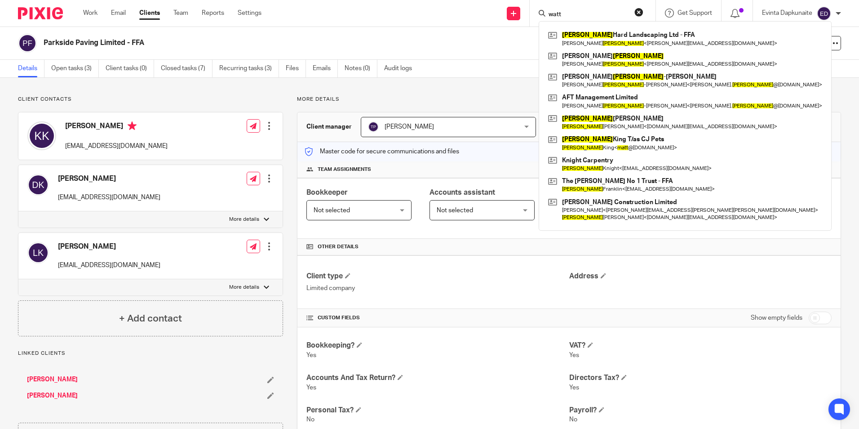
type input "watt"
